Goal: Use online tool/utility: Utilize a website feature to perform a specific function

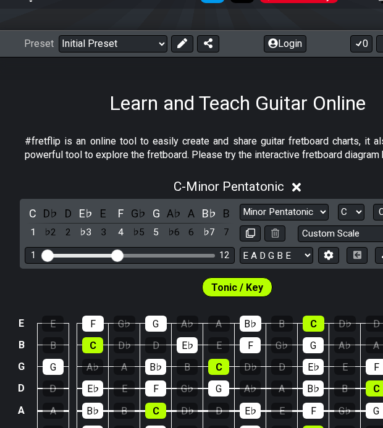
scroll to position [148, 0]
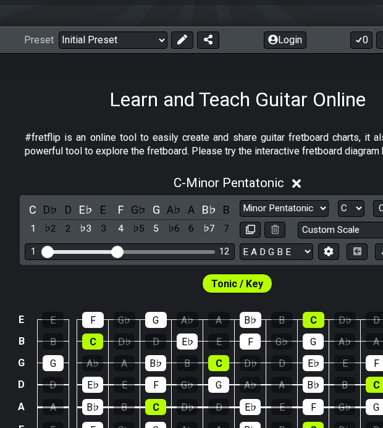
click at [279, 199] on div "C D♭ D E♭ E F G♭ G A♭ A B♭ B 1 ♭2 2 ♭3 3 4 ♭5 5 ♭6 6 ♭7 7 Minor Pentatonic Clic…" at bounding box center [237, 230] width 435 height 70
click at [274, 205] on select "Minor Pentatonic Click to edit Minor Pentatonic Major Pentatonic Minor Blues Ma…" at bounding box center [284, 208] width 89 height 17
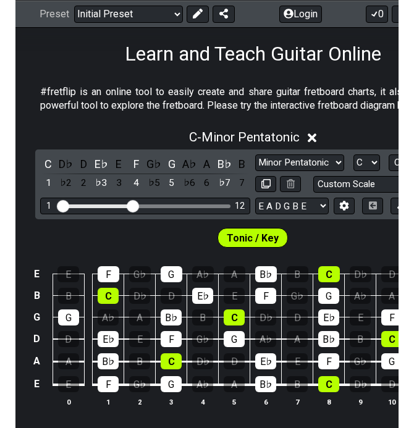
scroll to position [198, 0]
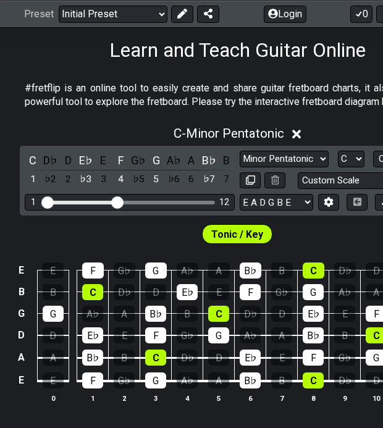
click at [284, 156] on select "Minor Pentatonic Click to edit Minor Pentatonic Major Pentatonic Minor Blues Ma…" at bounding box center [284, 159] width 89 height 17
select select "Major / [PERSON_NAME]"
click at [240, 151] on select "Minor Pentatonic Click to edit Minor Pentatonic Major Pentatonic Minor Blues Ma…" at bounding box center [284, 159] width 89 height 17
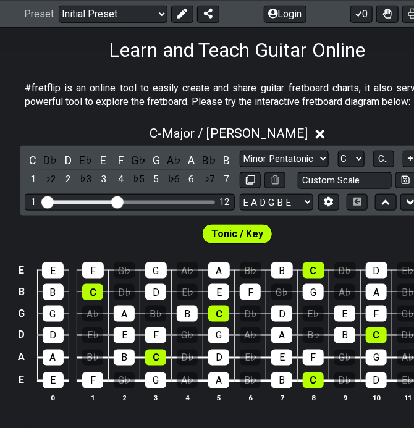
drag, startPoint x: 343, startPoint y: 168, endPoint x: 344, endPoint y: 162, distance: 6.3
click at [344, 162] on div "Minor Pentatonic Click to edit Minor Pentatonic Major Pentatonic Minor Blues Ma…" at bounding box center [345, 170] width 210 height 38
click at [344, 162] on select "A♭ A A♯ B♭ B C C♯ D♭ D D♯ E♭ E F F♯ G♭ G G♯" at bounding box center [351, 159] width 27 height 17
select select "E"
click at [338, 151] on select "A♭ A A♯ B♭ B C C♯ D♭ D D♯ E♭ E F F♯ G♭ G G♯" at bounding box center [351, 159] width 27 height 17
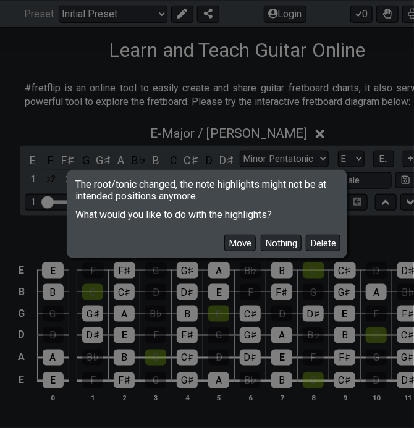
click at [245, 242] on button "Move" at bounding box center [240, 243] width 32 height 17
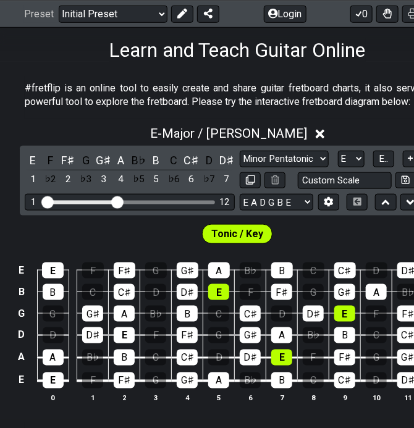
click at [277, 159] on select "Minor Pentatonic Click to edit Minor Pentatonic Major Pentatonic Minor Blues Ma…" at bounding box center [284, 159] width 89 height 17
click at [240, 151] on select "Minor Pentatonic Click to edit Minor Pentatonic Major Pentatonic Minor Blues Ma…" at bounding box center [284, 159] width 89 height 17
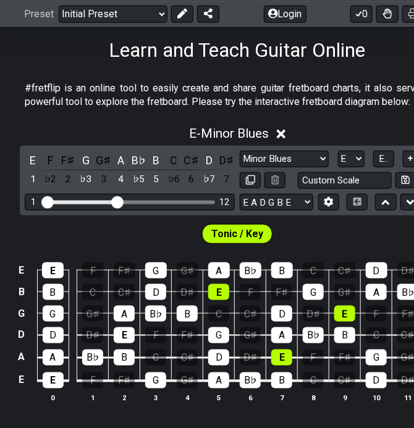
click at [260, 160] on select "Minor Pentatonic Click to edit Minor Pentatonic Major Pentatonic Minor Blues Ma…" at bounding box center [284, 159] width 89 height 17
select select "Major / [PERSON_NAME]"
click at [240, 151] on select "Minor Pentatonic Click to edit Minor Pentatonic Major Pentatonic Minor Blues Ma…" at bounding box center [284, 159] width 89 height 17
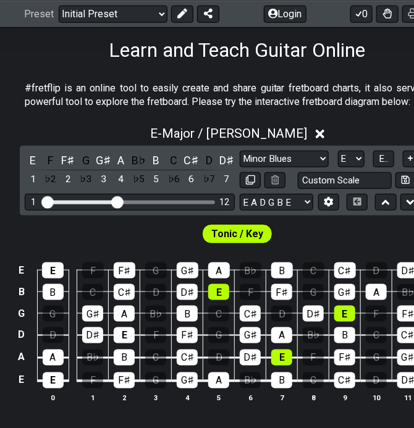
drag, startPoint x: 343, startPoint y: 158, endPoint x: 341, endPoint y: 166, distance: 8.8
click at [343, 158] on select "A♭ A A♯ B♭ B C C♯ D♭ D D♯ E♭ E F F♯ G♭ G G♯" at bounding box center [351, 159] width 27 height 17
click at [338, 151] on select "A♭ A A♯ B♭ B C C♯ D♭ D D♯ E♭ E F F♯ G♭ G G♯" at bounding box center [351, 159] width 27 height 17
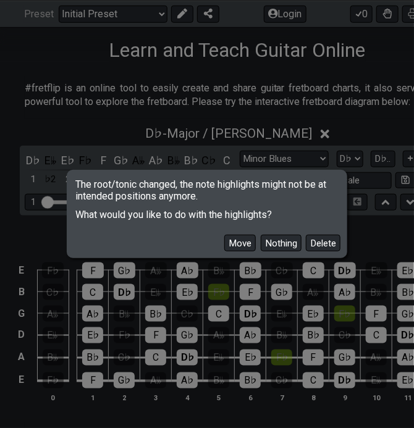
click at [319, 245] on button "Delete" at bounding box center [323, 243] width 35 height 17
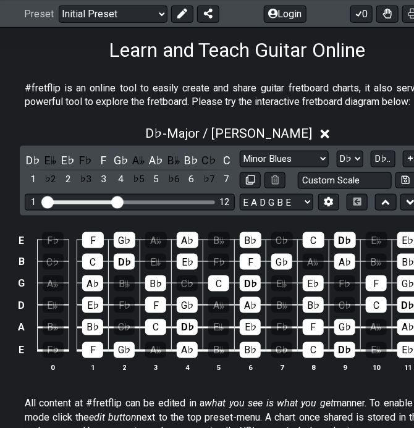
click at [343, 158] on select "A♭ A A♯ B♭ B C C♯ D♭ D D♯ E♭ E F F♯ G♭ G G♯" at bounding box center [350, 159] width 27 height 17
select select "E"
click at [338, 151] on select "A♭ A A♯ B♭ B C C♯ D♭ D D♯ E♭ E F F♯ G♭ G G♯" at bounding box center [350, 159] width 27 height 17
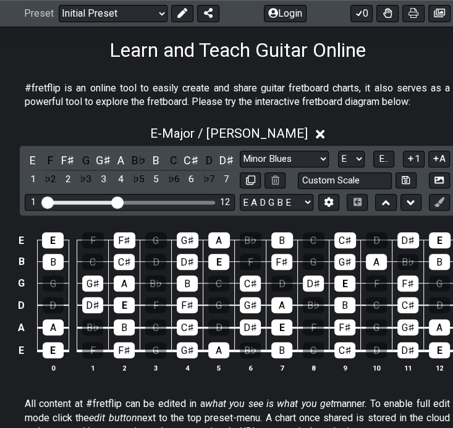
drag, startPoint x: 71, startPoint y: 428, endPoint x: 87, endPoint y: 428, distance: 15.5
click at [86, 428] on p "All content at #fretflip can be edited in a what you see is what you get manner…" at bounding box center [237, 417] width 425 height 41
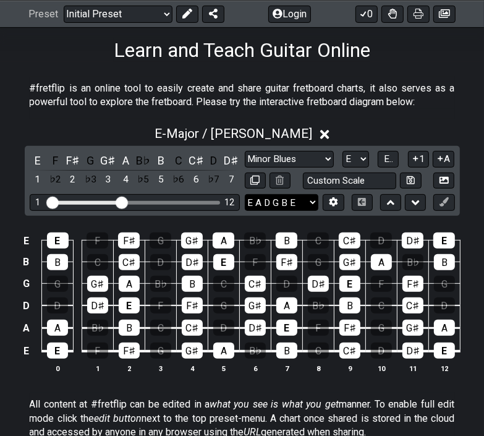
click at [305, 206] on select "E A D G B E E A D G B E E A D G B E B E A D F♯ B A D G C E A D A D G B E E♭ A♭ …" at bounding box center [282, 202] width 74 height 17
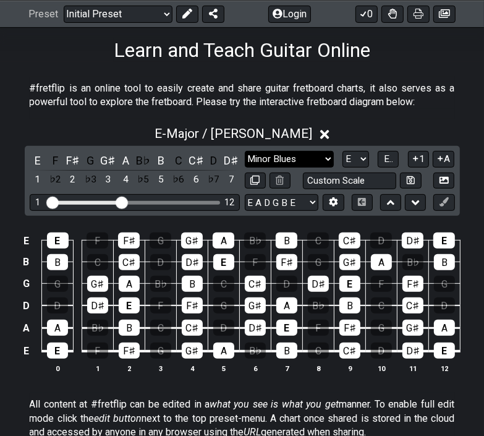
click at [302, 158] on select "Minor Pentatonic Click to edit Minor Pentatonic Major Pentatonic Minor Blues Ma…" at bounding box center [289, 159] width 89 height 17
select select "Augmented 7th"
click at [245, 151] on select "Minor Pentatonic Click to edit Minor Pentatonic Major Pentatonic Minor Blues Ma…" at bounding box center [289, 159] width 89 height 17
